Goal: Navigation & Orientation: Go to known website

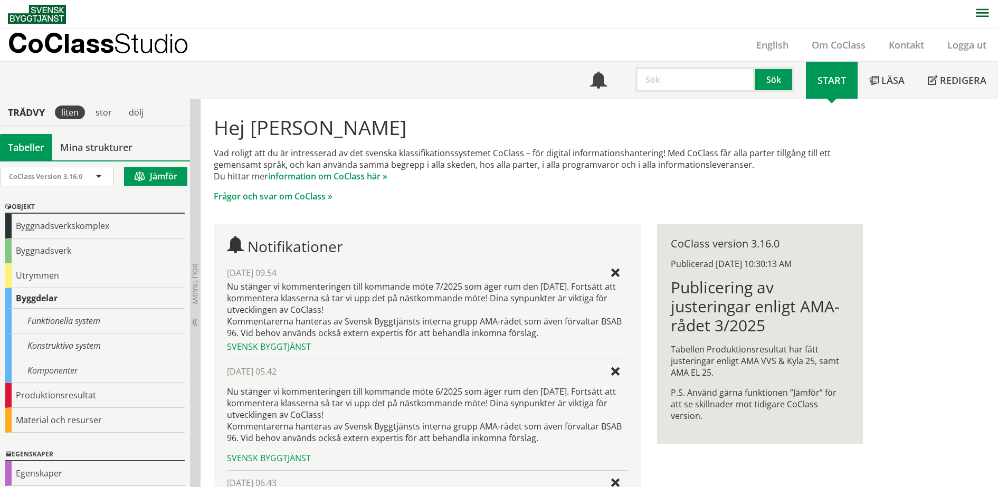
click at [90, 40] on p "CoClass Studio" at bounding box center [98, 43] width 180 height 12
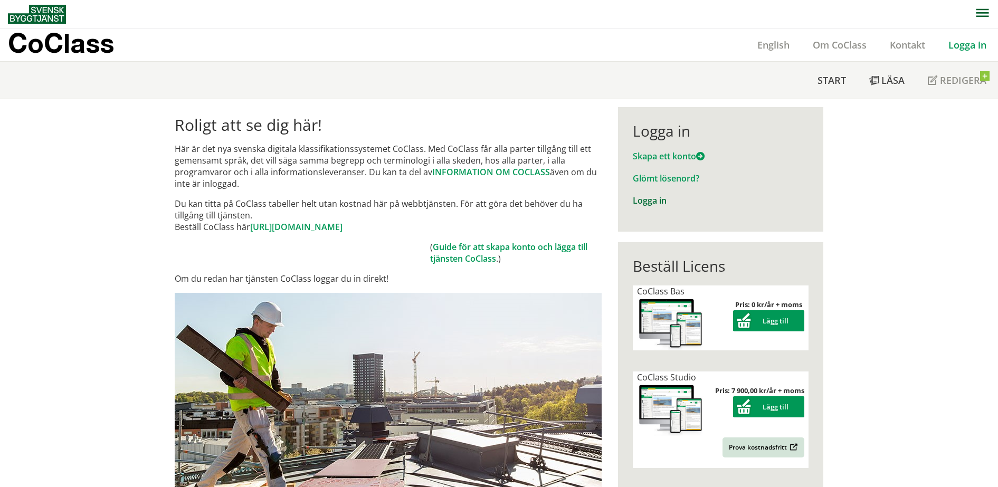
click at [649, 202] on link "Logga in" at bounding box center [650, 201] width 34 height 12
